Goal: Find specific page/section: Find specific page/section

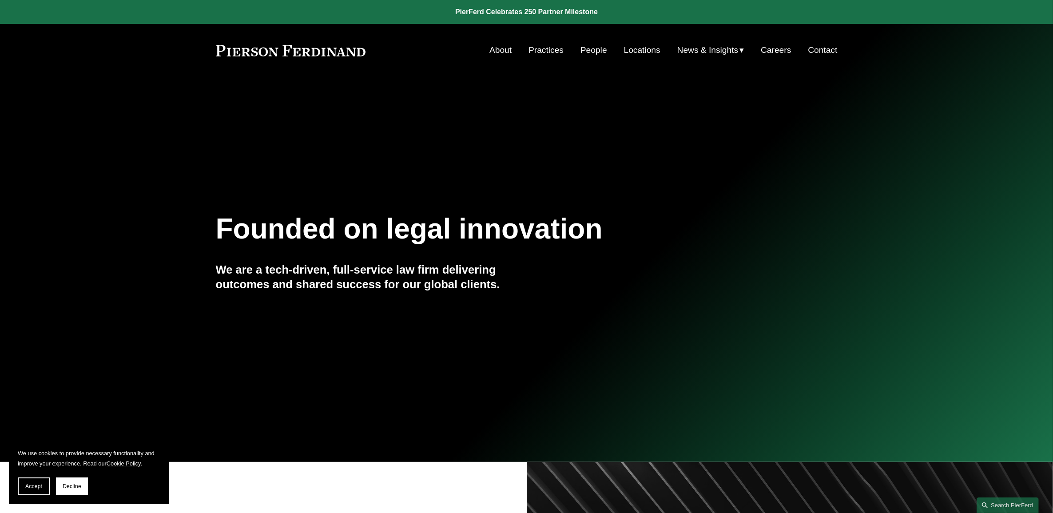
click at [587, 50] on link "People" at bounding box center [593, 50] width 27 height 17
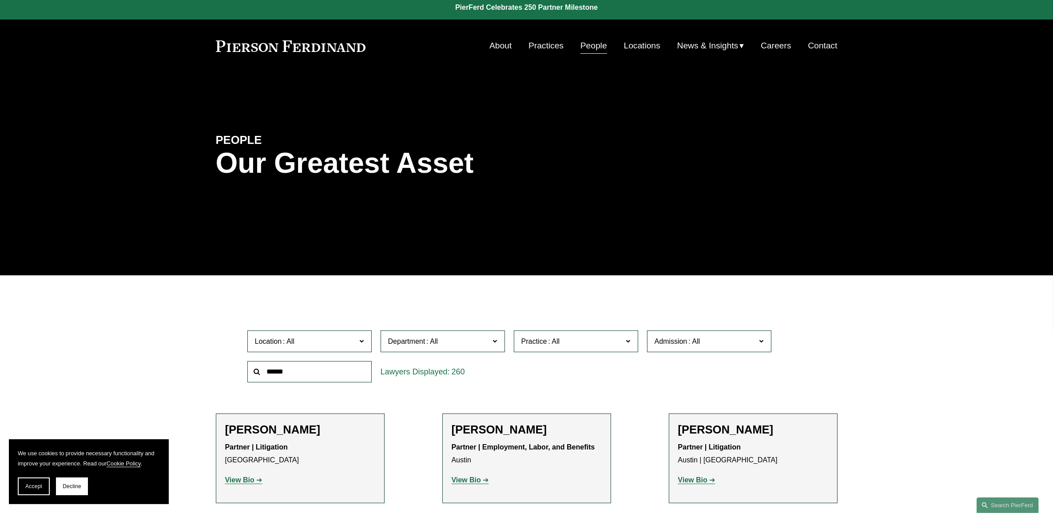
scroll to position [111, 0]
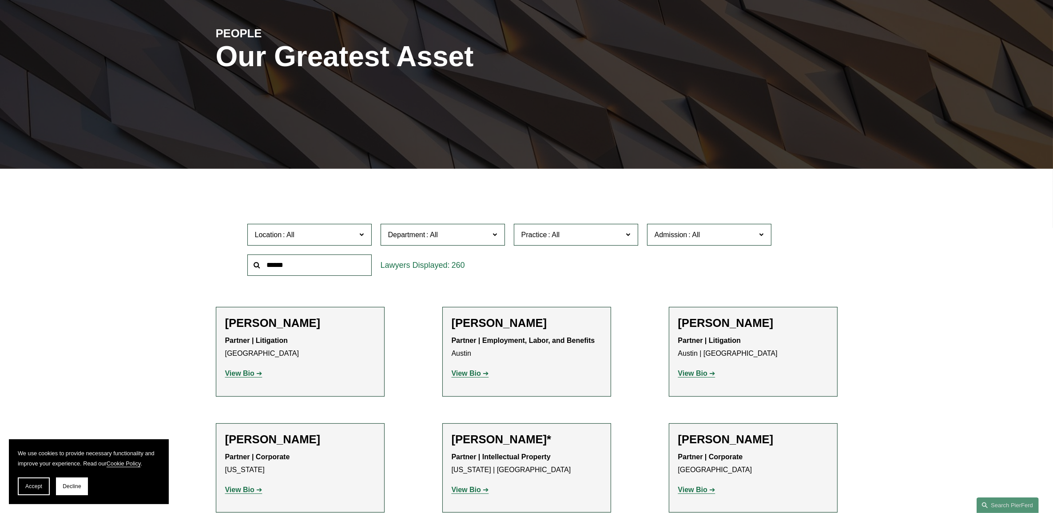
click at [714, 234] on span "Admission" at bounding box center [705, 235] width 102 height 12
click at [0, 0] on link "[US_STATE]" at bounding box center [0, 0] width 0 height 0
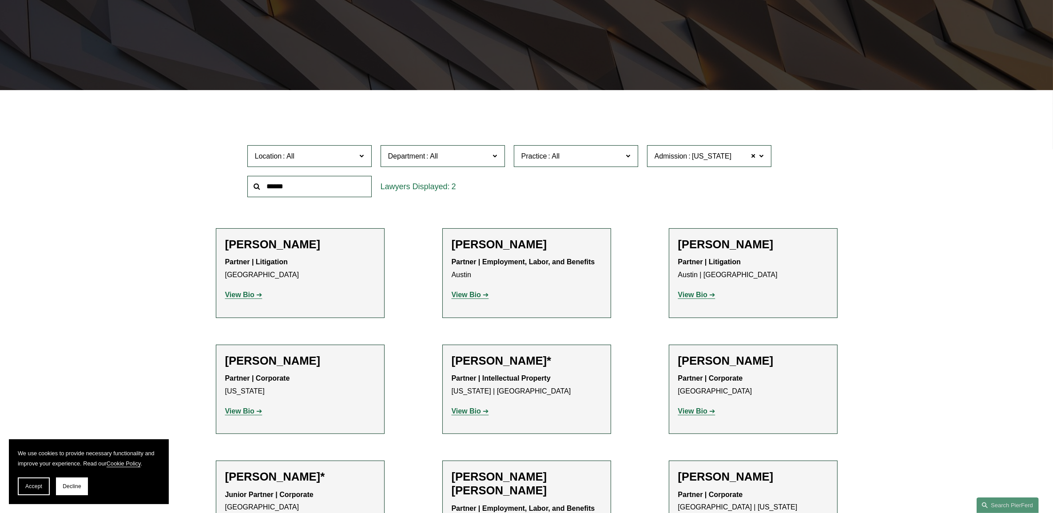
scroll to position [193, 0]
